Goal: Task Accomplishment & Management: Manage account settings

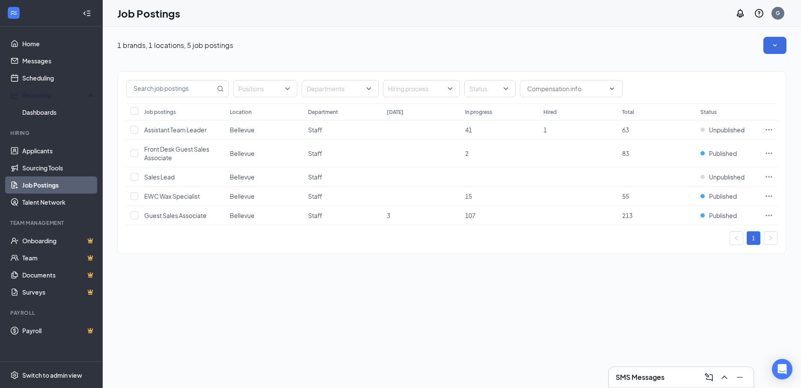
click at [355, 37] on div "1 brands, 1 locations, 5 job postings Positions Departments Hiring process Stat…" at bounding box center [452, 150] width 699 height 246
drag, startPoint x: 355, startPoint y: 37, endPoint x: 359, endPoint y: 34, distance: 5.0
click at [359, 34] on div "1 brands, 1 locations, 5 job postings Positions Departments Hiring process Stat…" at bounding box center [452, 150] width 699 height 246
click at [24, 43] on link "Home" at bounding box center [58, 43] width 73 height 17
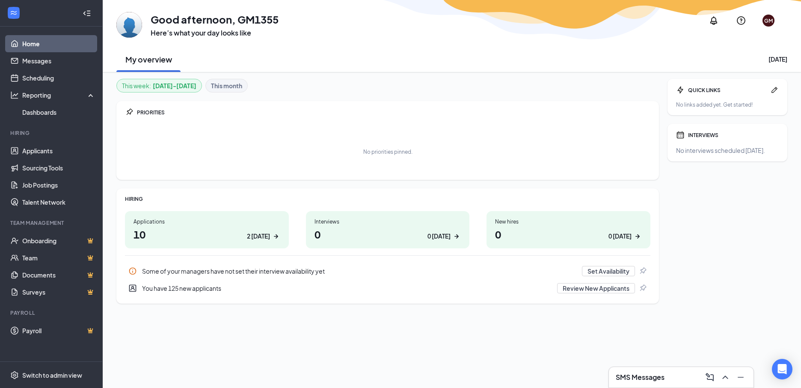
click at [651, 375] on h3 "SMS Messages" at bounding box center [640, 376] width 49 height 9
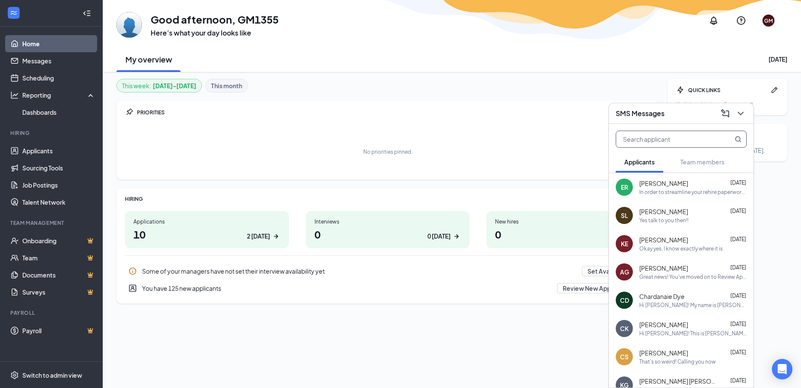
click at [639, 139] on input "text" at bounding box center [666, 139] width 101 height 16
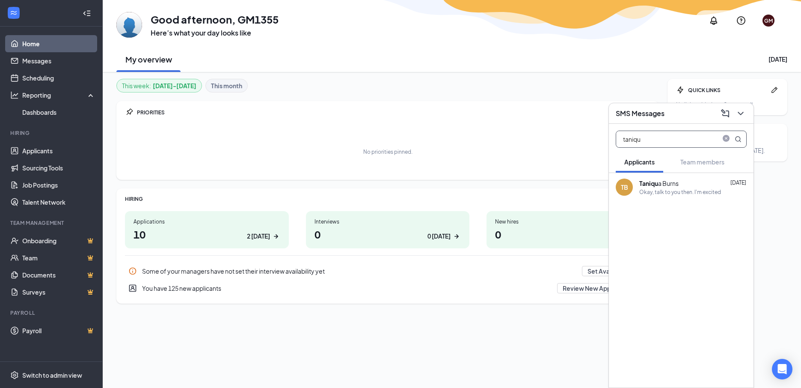
type input "taniqu"
click at [676, 190] on div "Okay, talk to you then. I'm excited" at bounding box center [680, 191] width 82 height 7
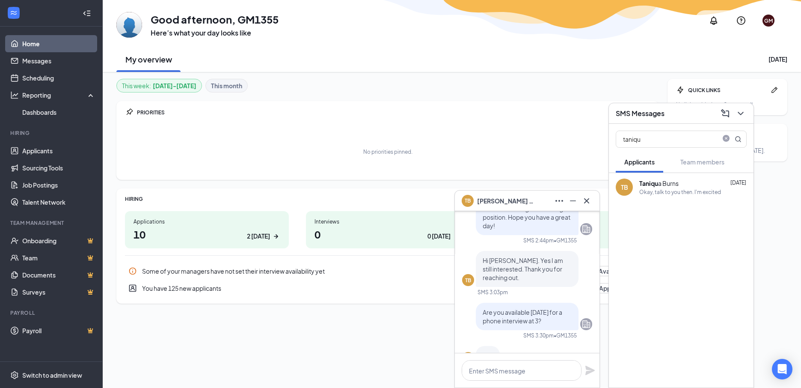
scroll to position [-171, 0]
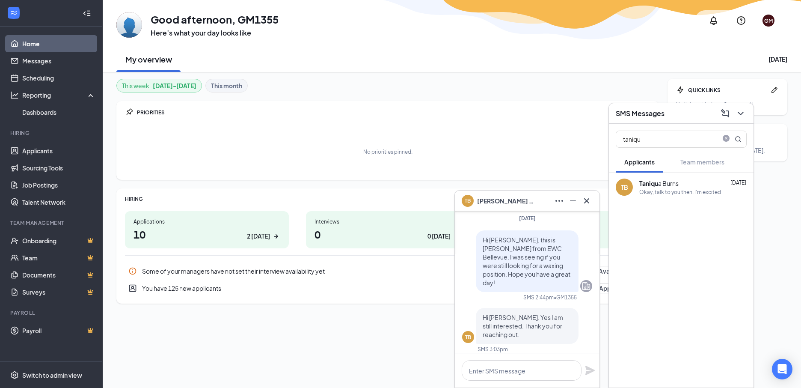
click at [498, 200] on span "Taniqua Burns" at bounding box center [507, 200] width 60 height 9
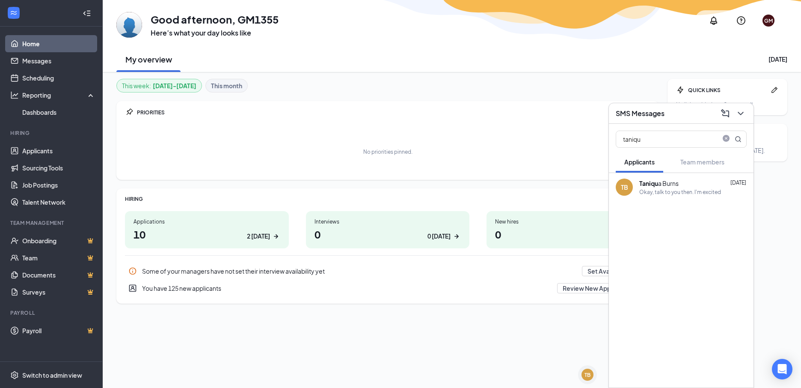
click at [653, 186] on b "Taniqu" at bounding box center [648, 183] width 19 height 8
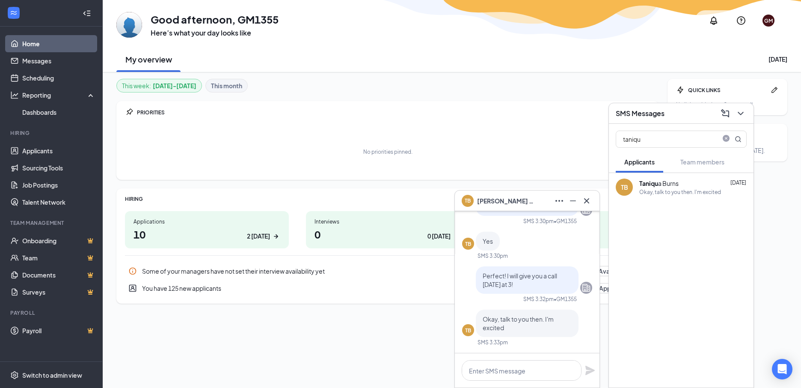
click at [624, 186] on div "TB" at bounding box center [624, 187] width 7 height 9
click at [740, 115] on icon "ChevronDown" at bounding box center [741, 113] width 10 height 10
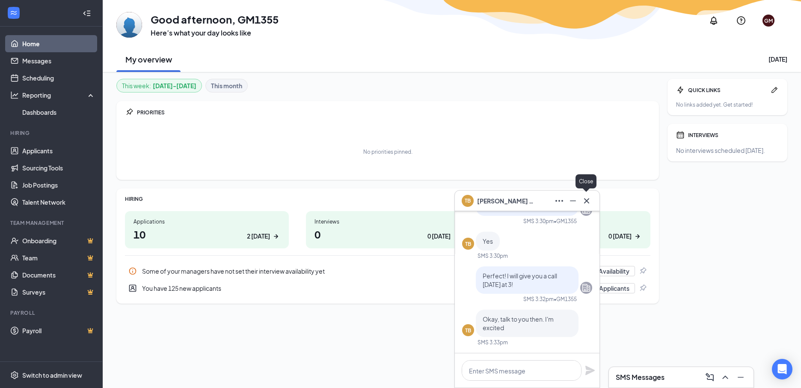
click at [588, 197] on icon "Cross" at bounding box center [587, 201] width 10 height 10
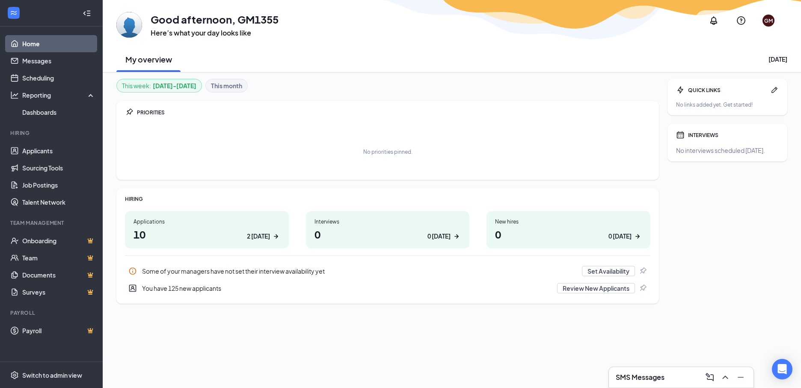
click at [33, 45] on link "Home" at bounding box center [58, 43] width 73 height 17
click at [28, 43] on link "Home" at bounding box center [58, 43] width 73 height 17
click at [27, 144] on link "Applicants" at bounding box center [58, 150] width 73 height 17
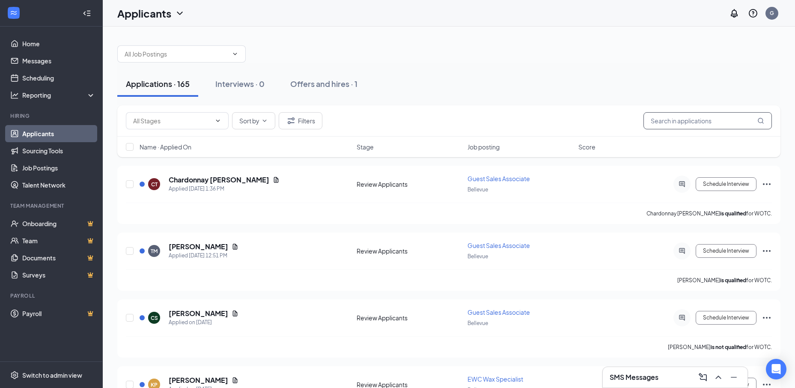
click at [675, 123] on input "text" at bounding box center [707, 120] width 128 height 17
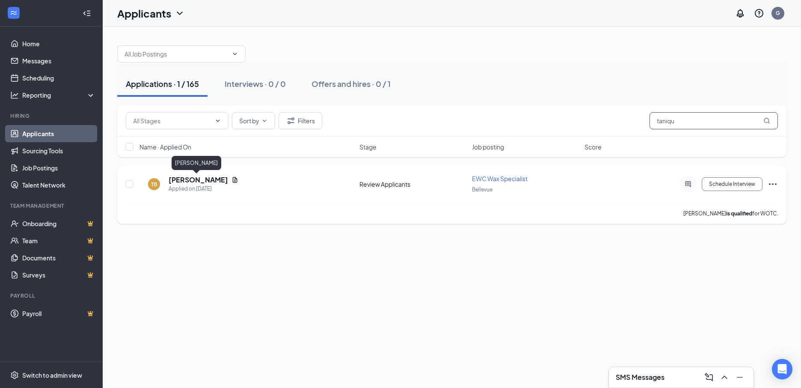
type input "taniqu"
click at [182, 179] on h5 "[PERSON_NAME]" at bounding box center [198, 179] width 59 height 9
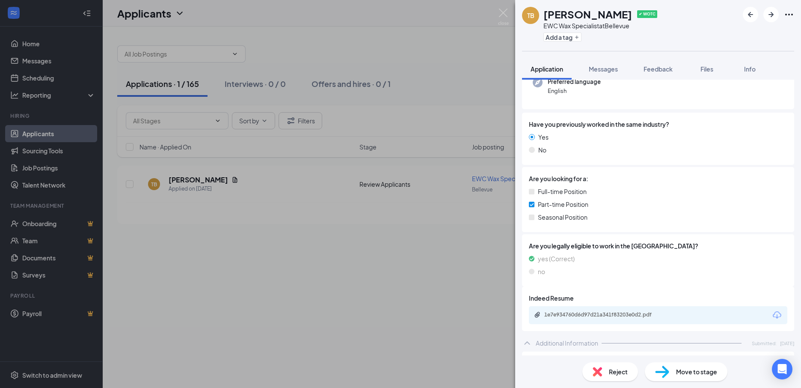
scroll to position [285, 0]
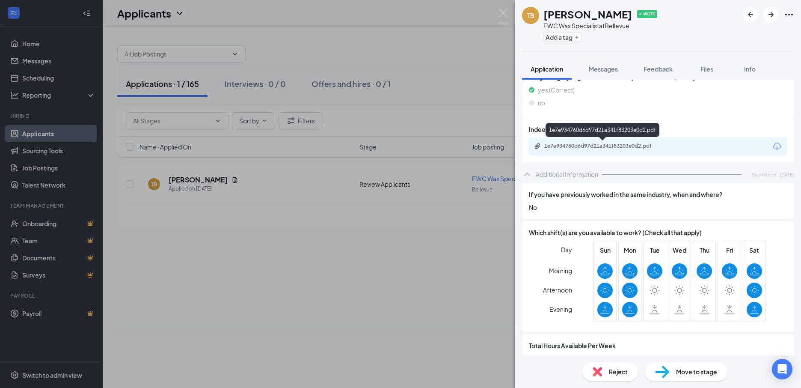
click at [587, 147] on div "1e7e934760d6d97d21a341f83203e0d2.pdf" at bounding box center [604, 146] width 120 height 7
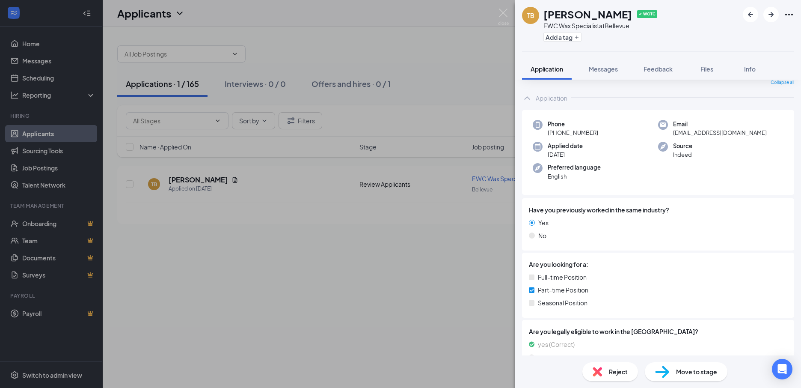
scroll to position [0, 0]
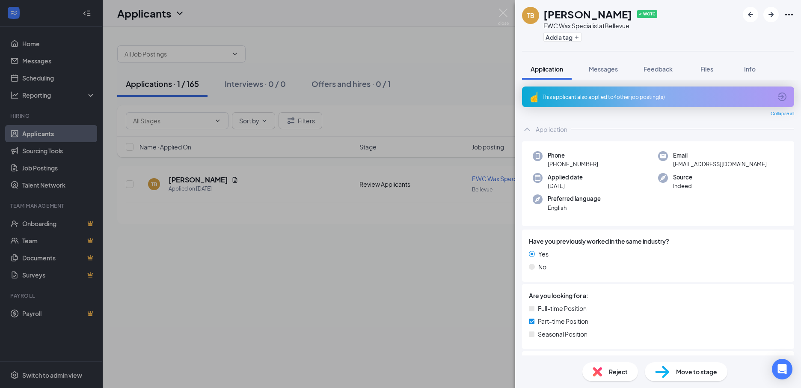
click at [636, 95] on div "This applicant also applied to 4 other job posting(s)" at bounding box center [657, 96] width 229 height 7
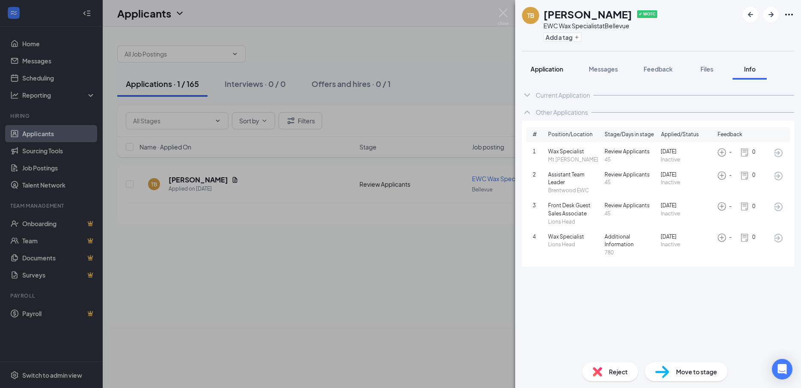
click at [548, 68] on span "Application" at bounding box center [547, 69] width 33 height 8
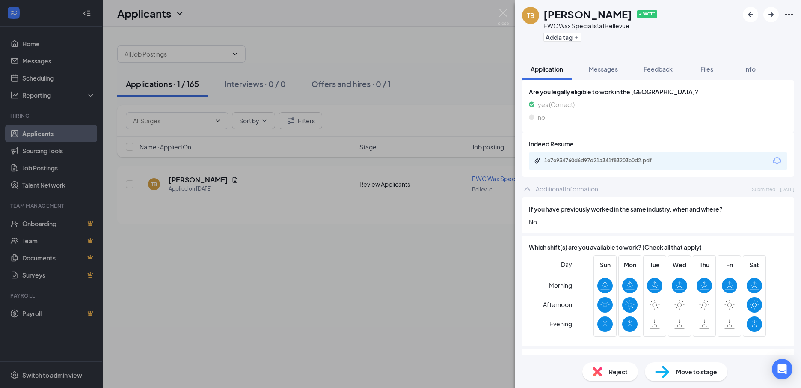
scroll to position [285, 0]
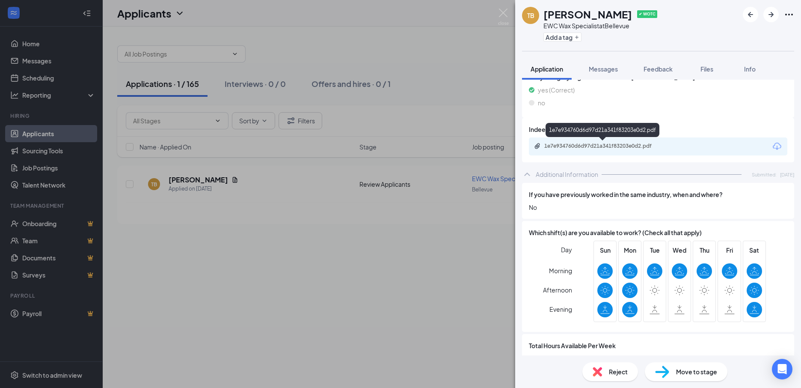
click at [582, 144] on div "1e7e934760d6d97d21a341f83203e0d2.pdf" at bounding box center [604, 146] width 120 height 7
click at [389, 327] on div "TB [PERSON_NAME] ✔ WOTC EWC Wax Specialist at [GEOGRAPHIC_DATA] Add a tag Appli…" at bounding box center [400, 194] width 801 height 388
